Goal: Find specific page/section: Find specific page/section

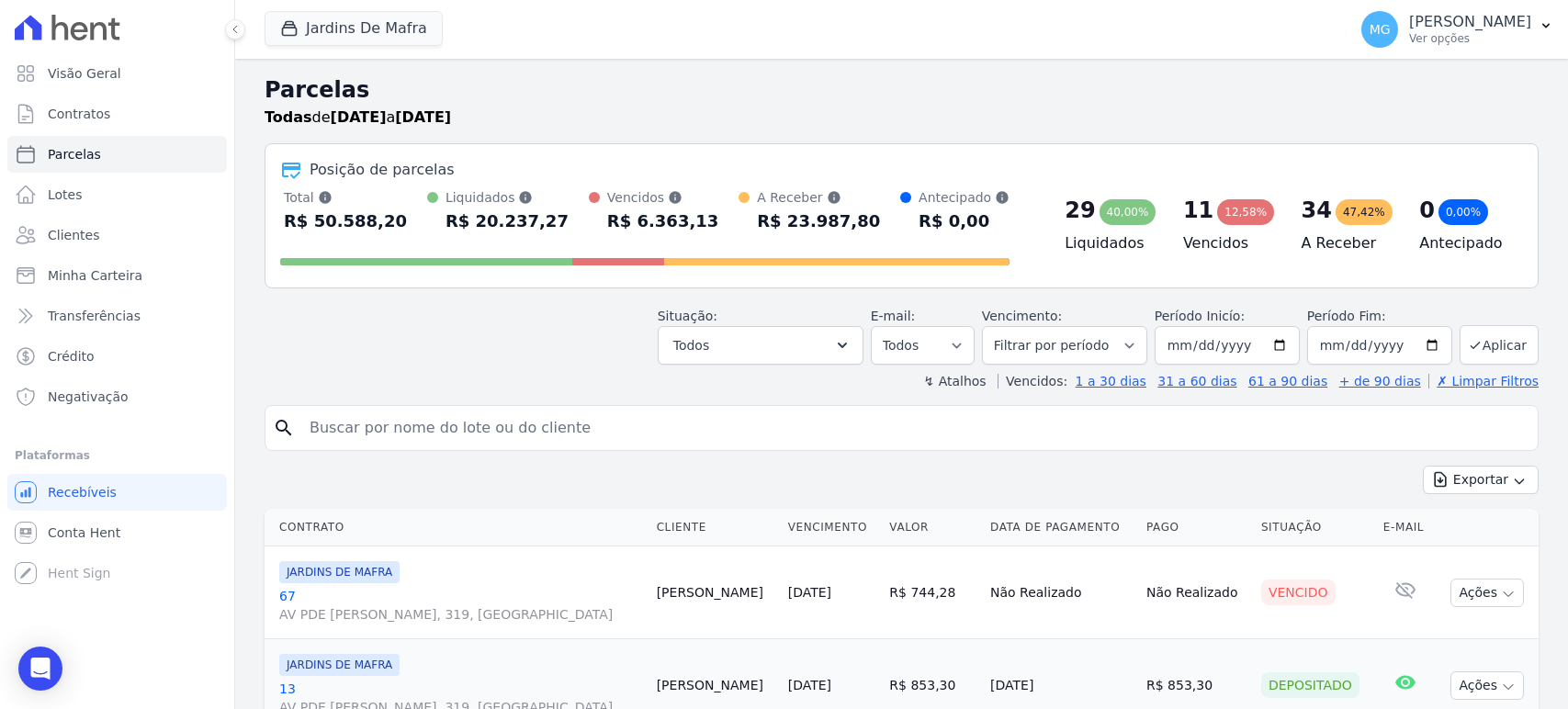
select select
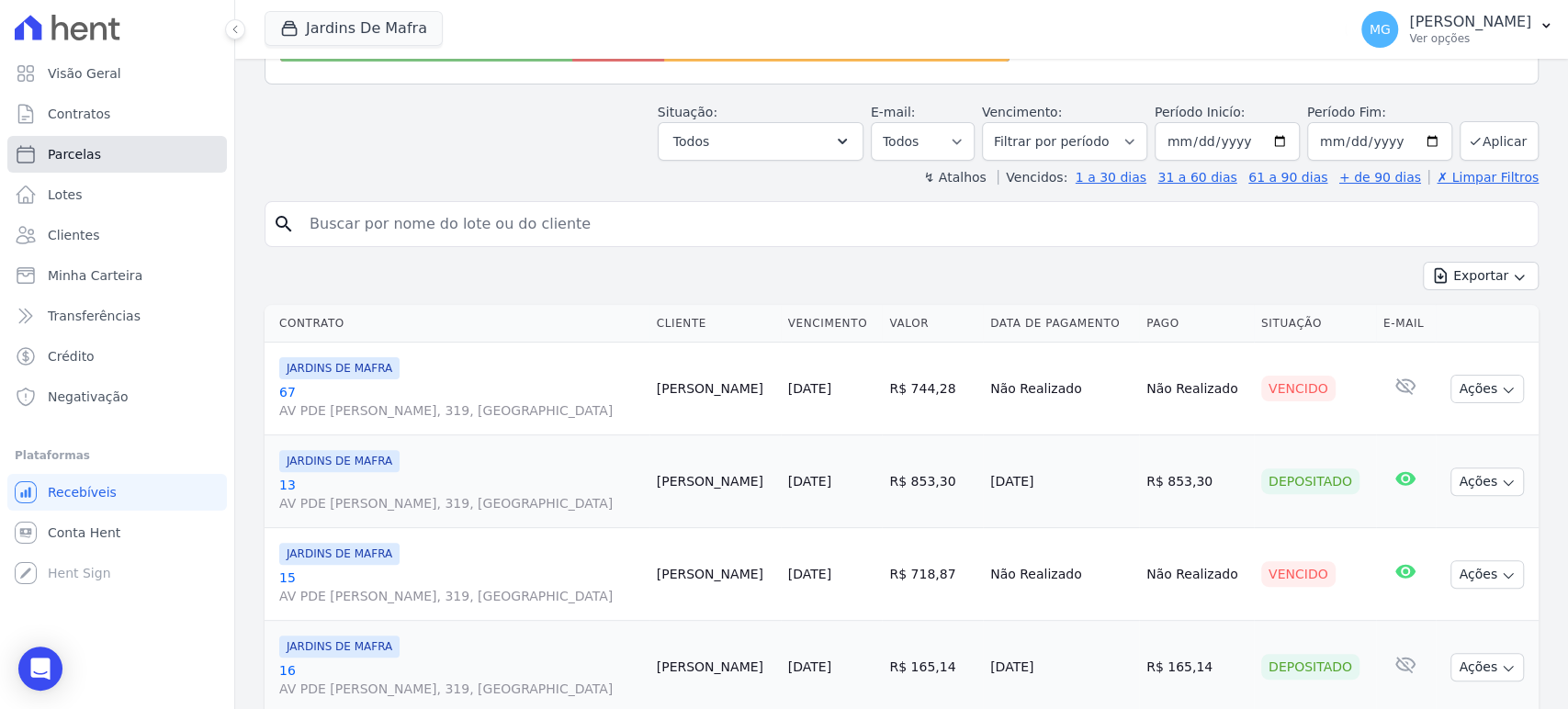
click at [60, 145] on span "Parcelas" at bounding box center [74, 154] width 53 height 18
select select
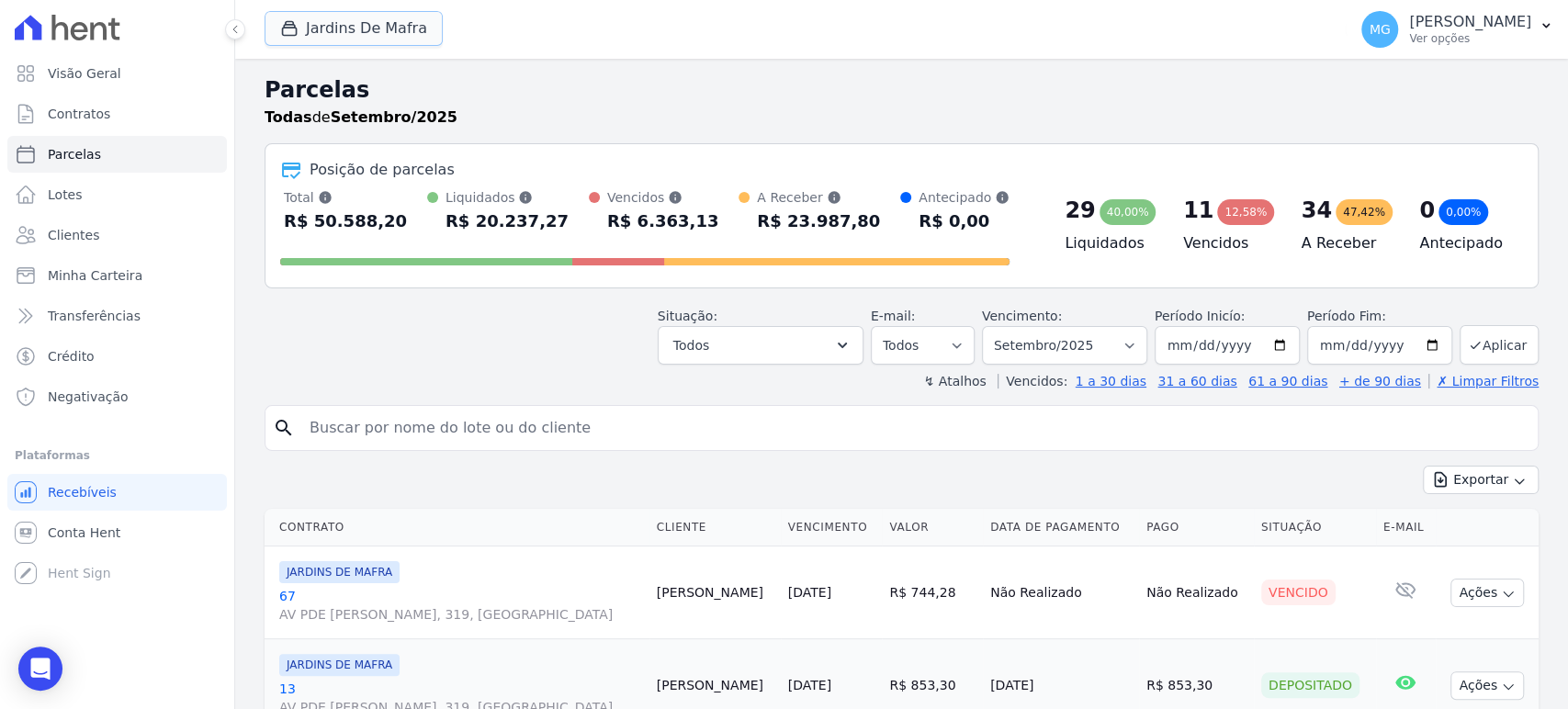
click at [361, 23] on button "Jardins De Mafra" at bounding box center [353, 29] width 178 height 35
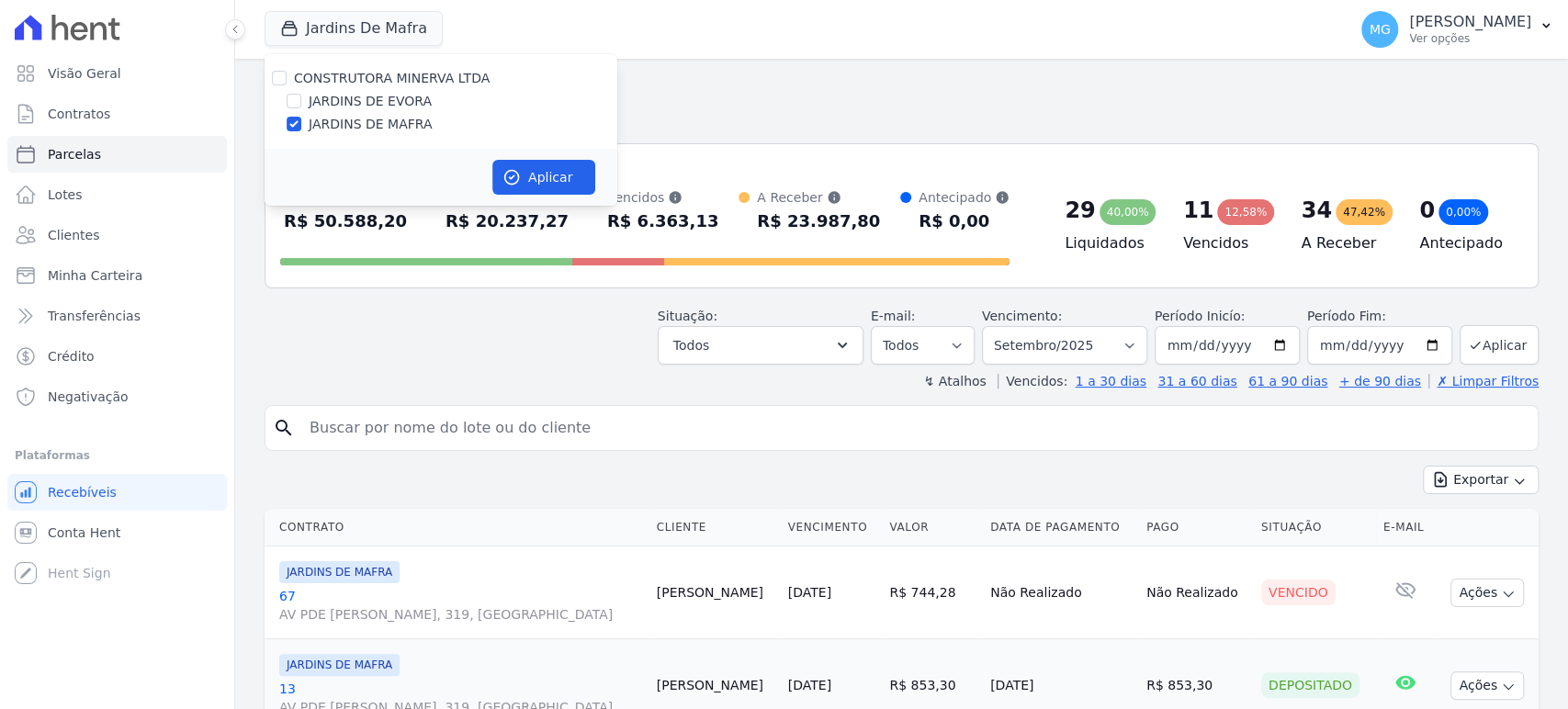
click at [317, 79] on div "CONSTRUTORA [PERSON_NAME] LTDA JARDINS DE [GEOGRAPHIC_DATA] JARDINS DE [GEOGRAP…" at bounding box center [441, 101] width 353 height 94
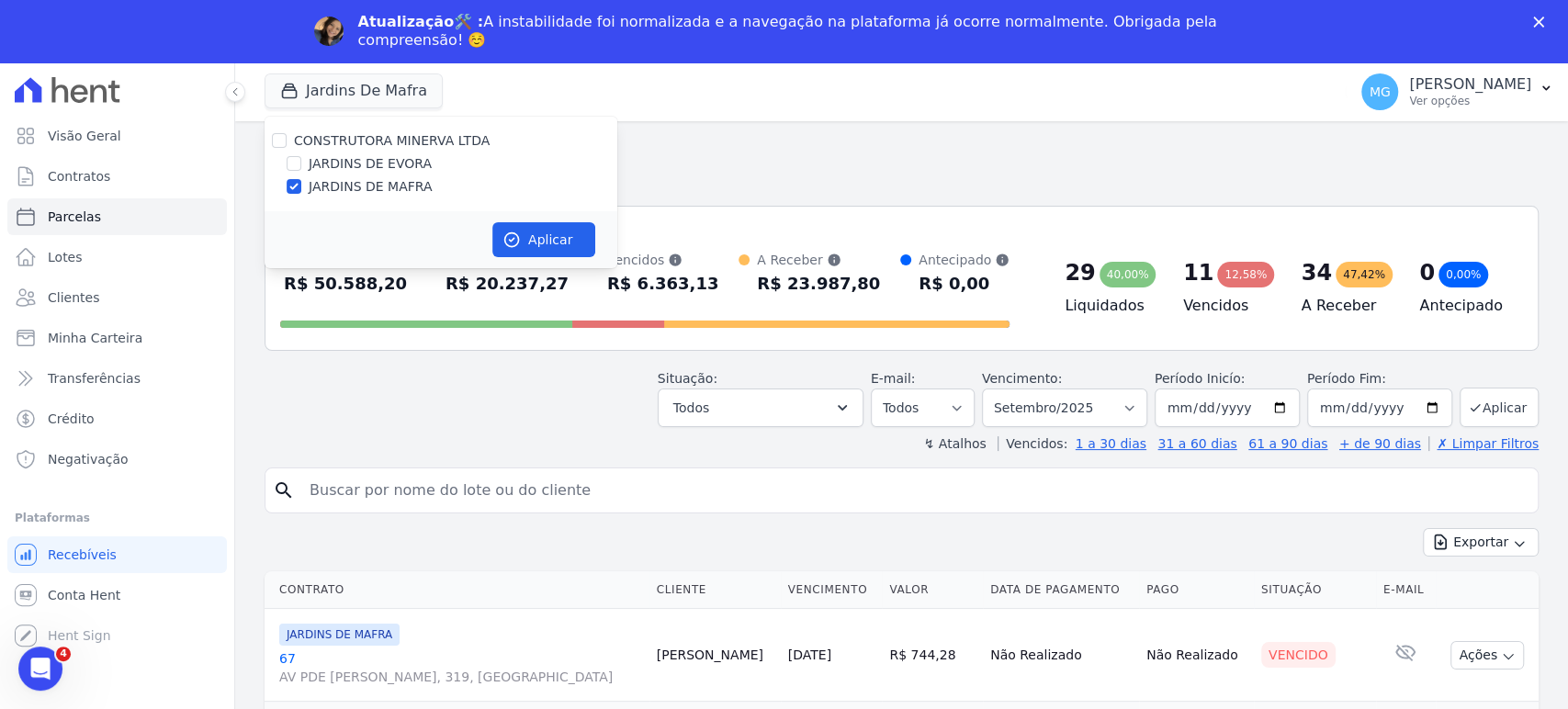
click at [726, 136] on h2 "Parcelas" at bounding box center [901, 153] width 1274 height 33
